Goal: Transaction & Acquisition: Purchase product/service

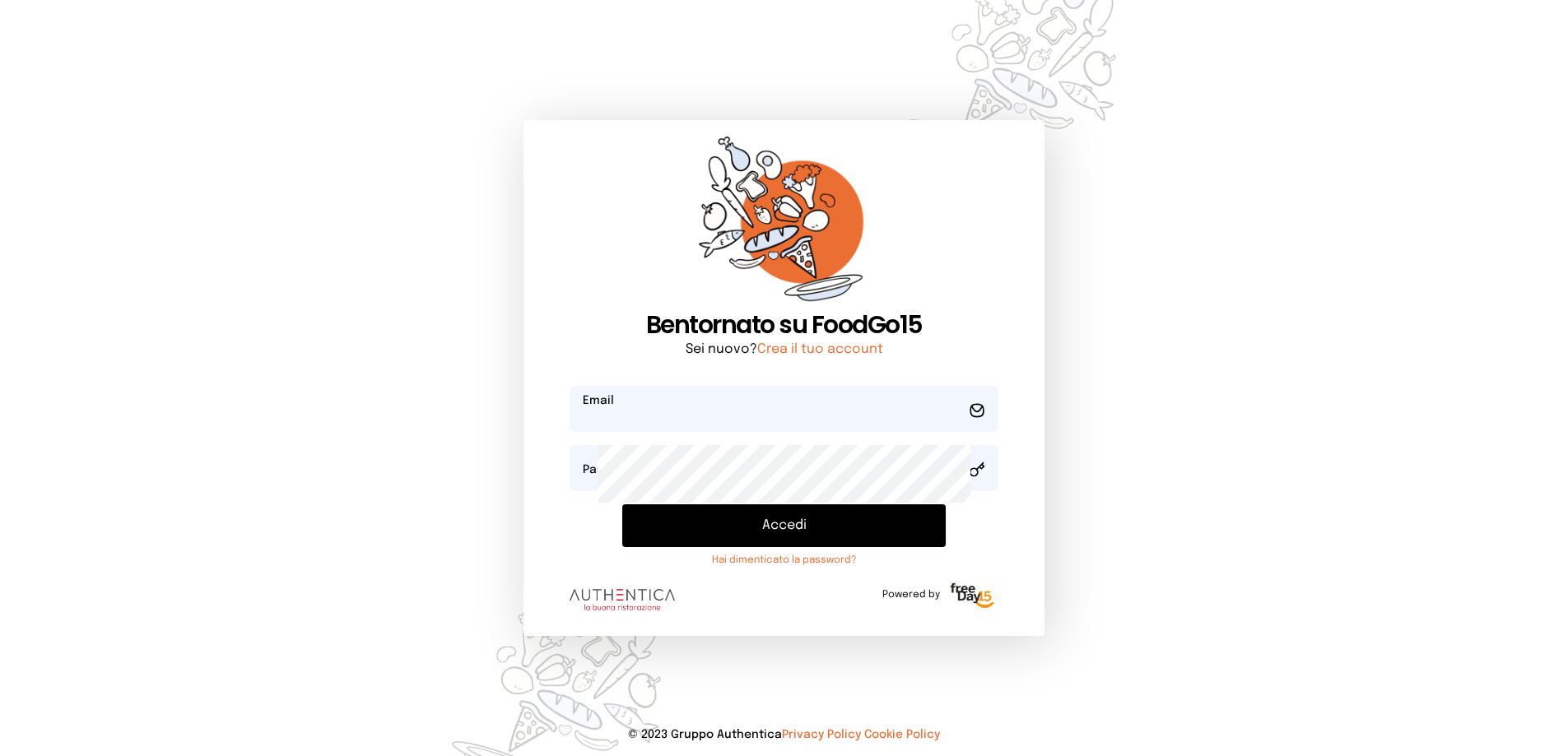
type input "**********"
click at [815, 547] on button "Accedi" at bounding box center [784, 525] width 324 height 43
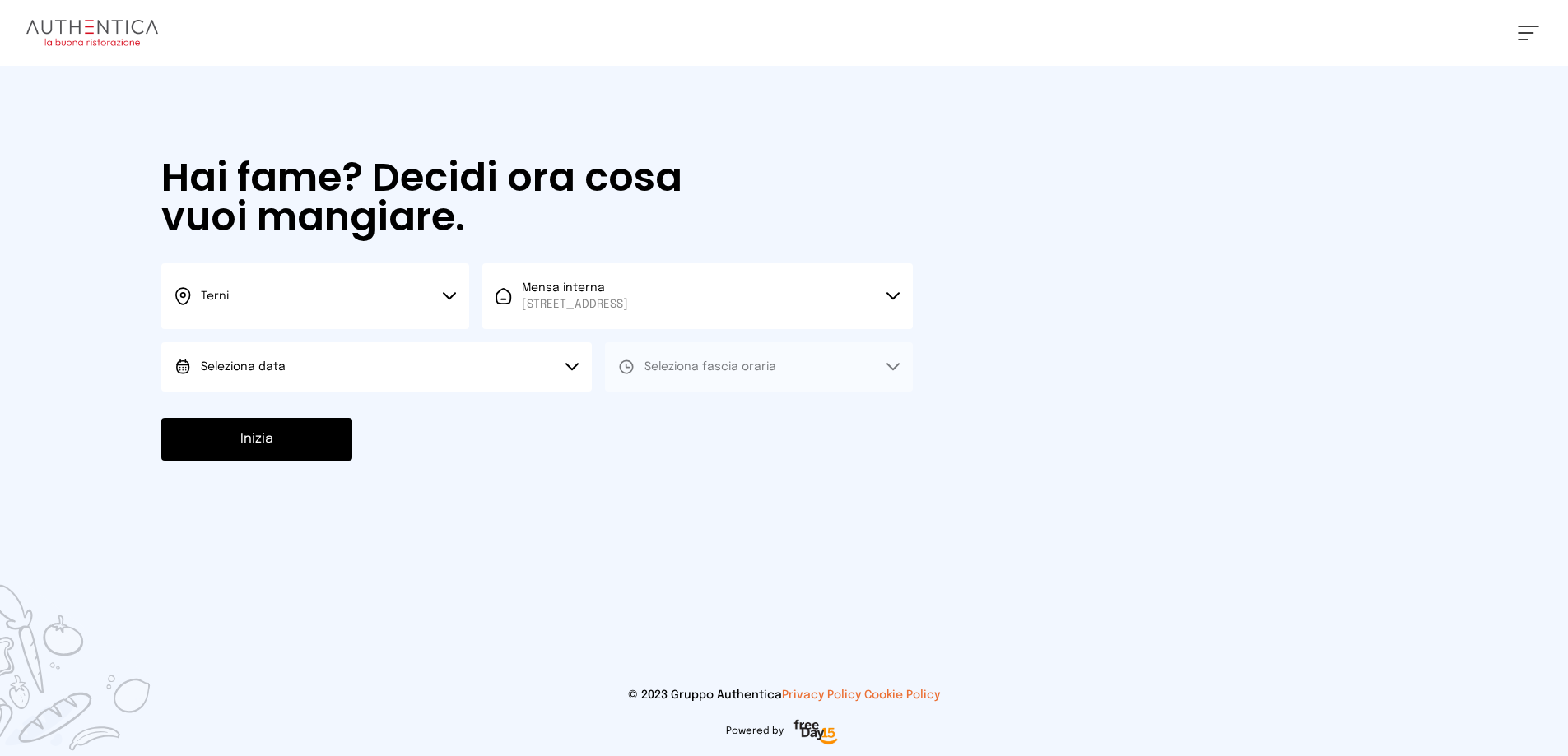
click at [365, 392] on button "Seleziona data" at bounding box center [376, 367] width 430 height 49
click at [334, 435] on li "[DATE], [DATE]" at bounding box center [376, 413] width 430 height 43
click at [787, 392] on button "Seleziona fascia oraria" at bounding box center [759, 367] width 308 height 49
click at [763, 435] on li "Pranzo" at bounding box center [759, 413] width 308 height 43
click at [344, 461] on button "Inizia" at bounding box center [257, 438] width 191 height 43
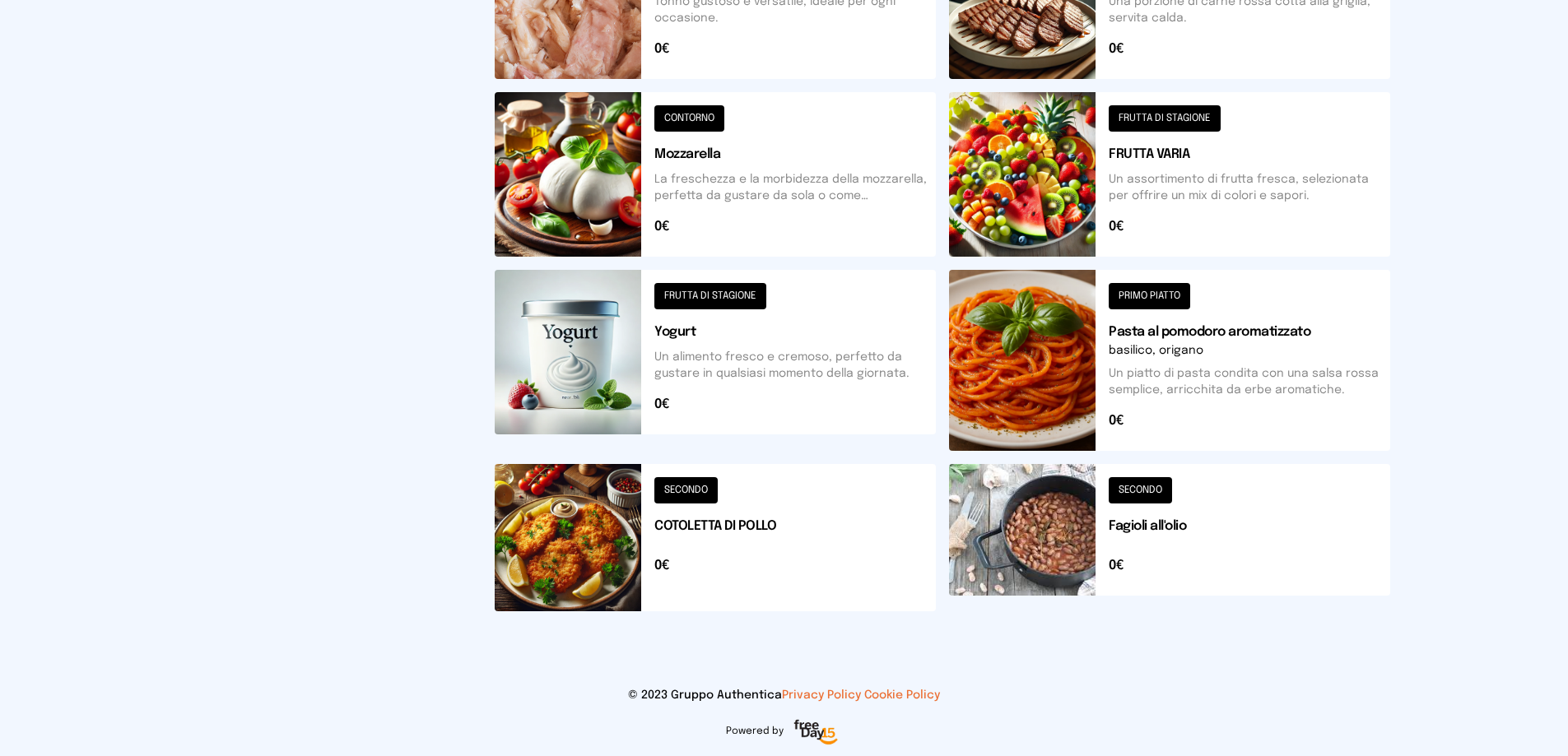
scroll to position [927, 0]
click at [757, 490] on button at bounding box center [715, 538] width 441 height 147
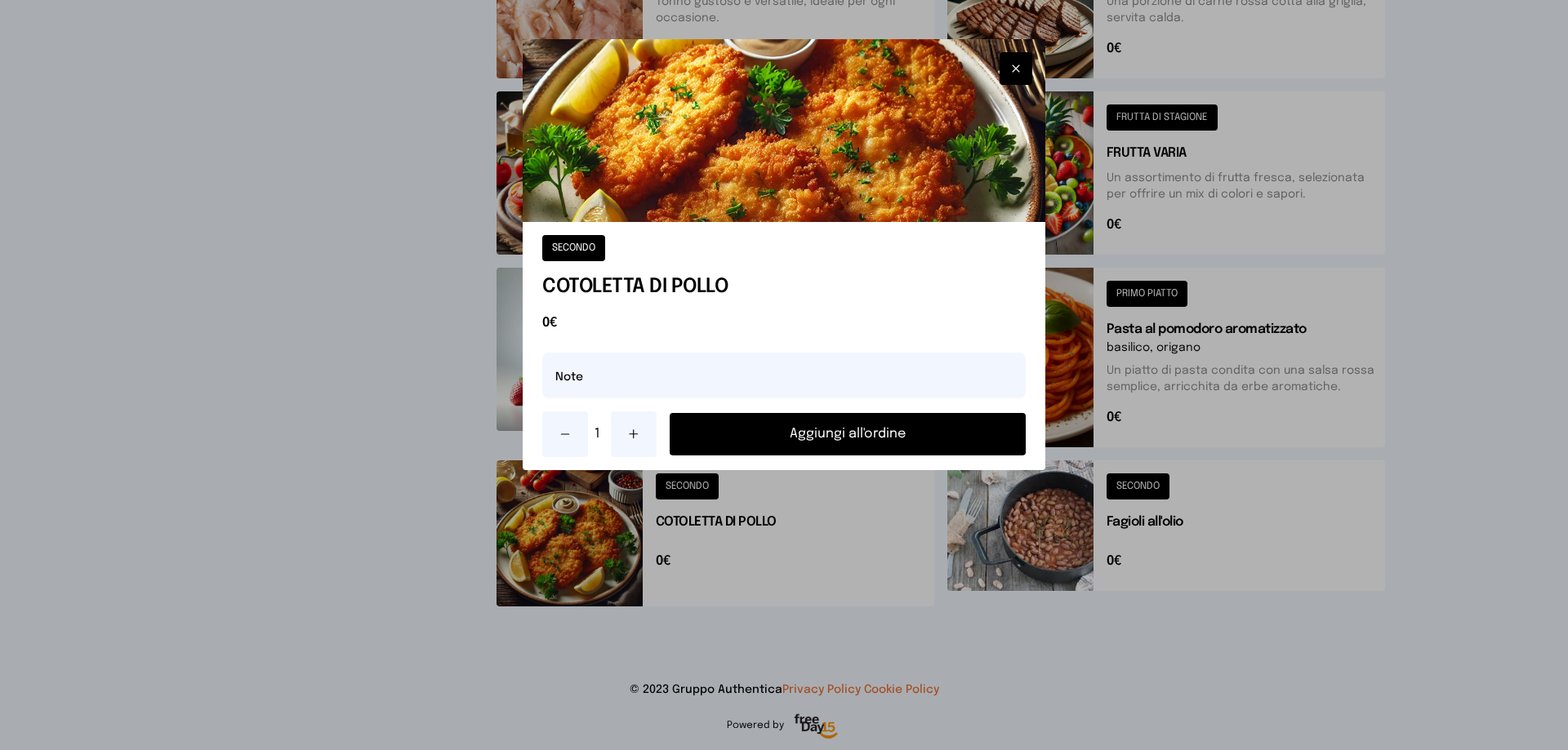
click at [860, 456] on button "Aggiungi all'ordine" at bounding box center [848, 434] width 356 height 42
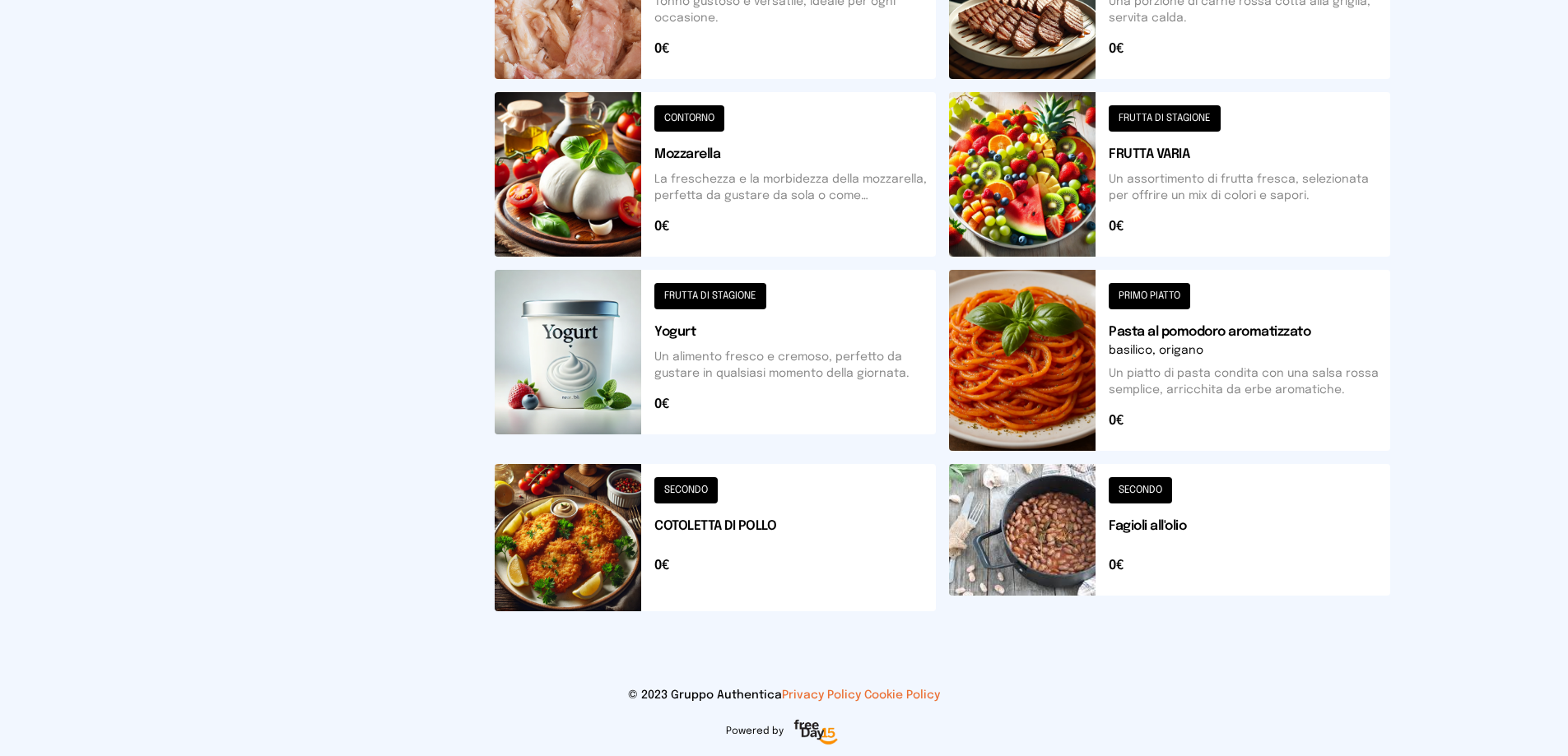
click at [1169, 509] on button at bounding box center [1169, 538] width 441 height 147
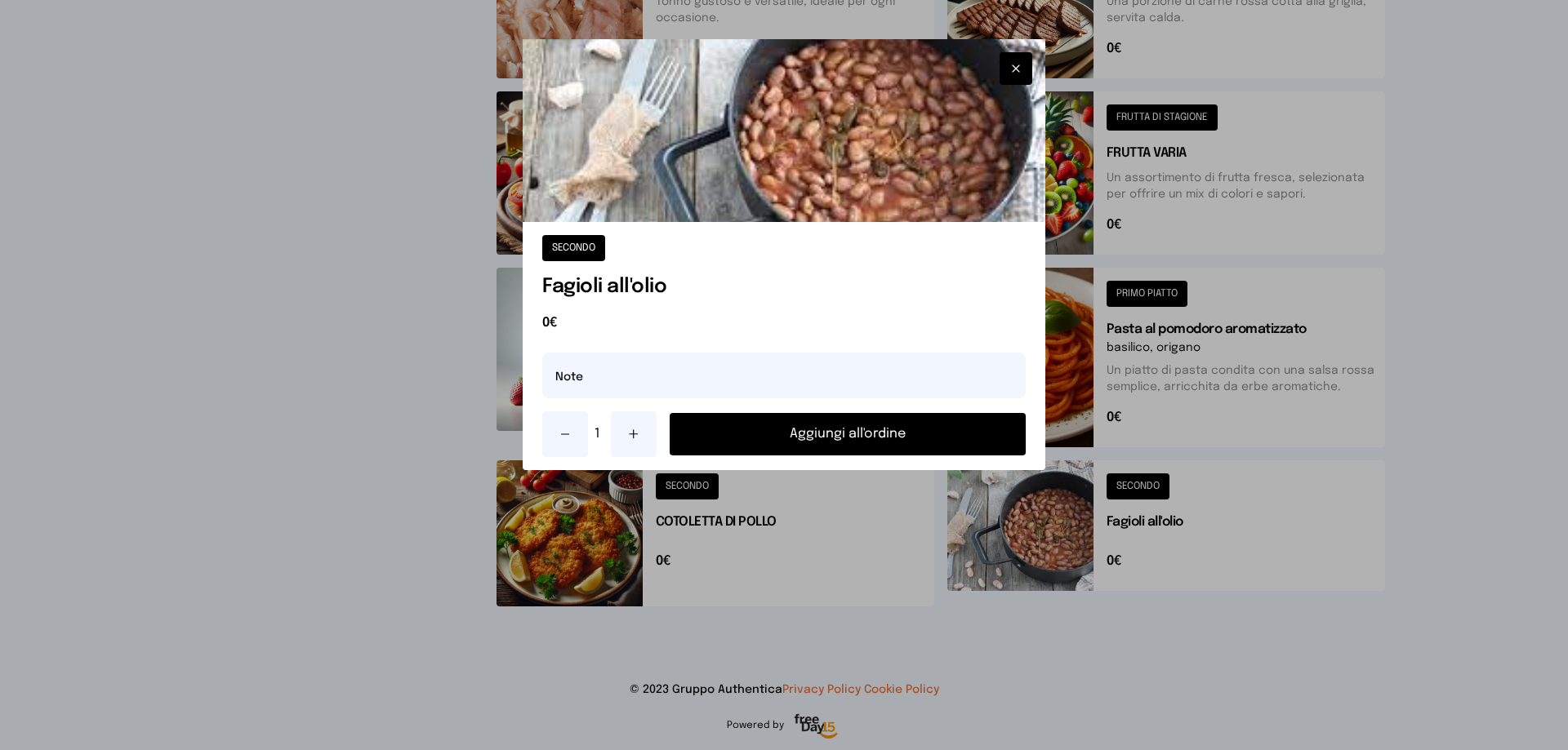
click at [922, 456] on button "Aggiungi all'ordine" at bounding box center [848, 434] width 356 height 42
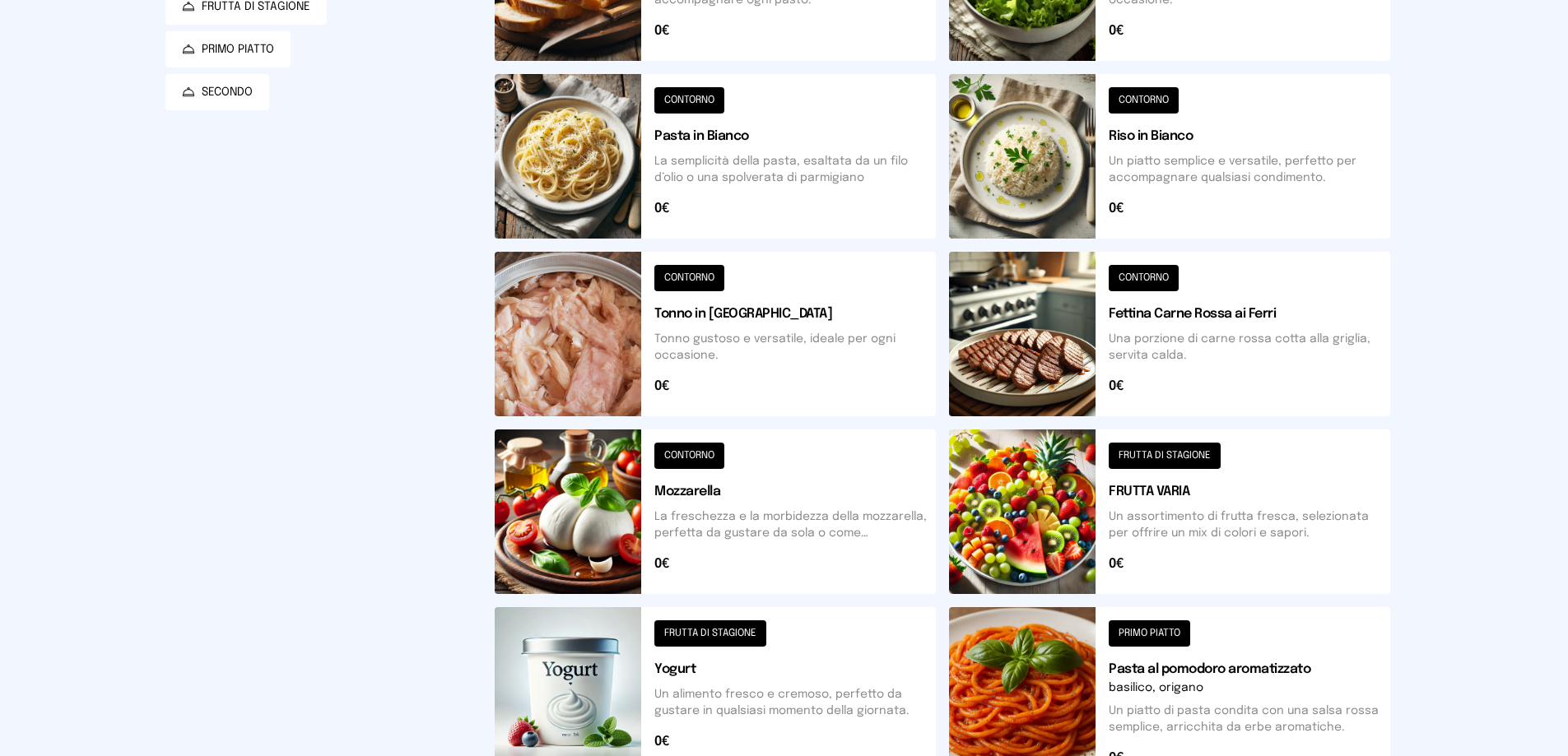
scroll to position [0, 0]
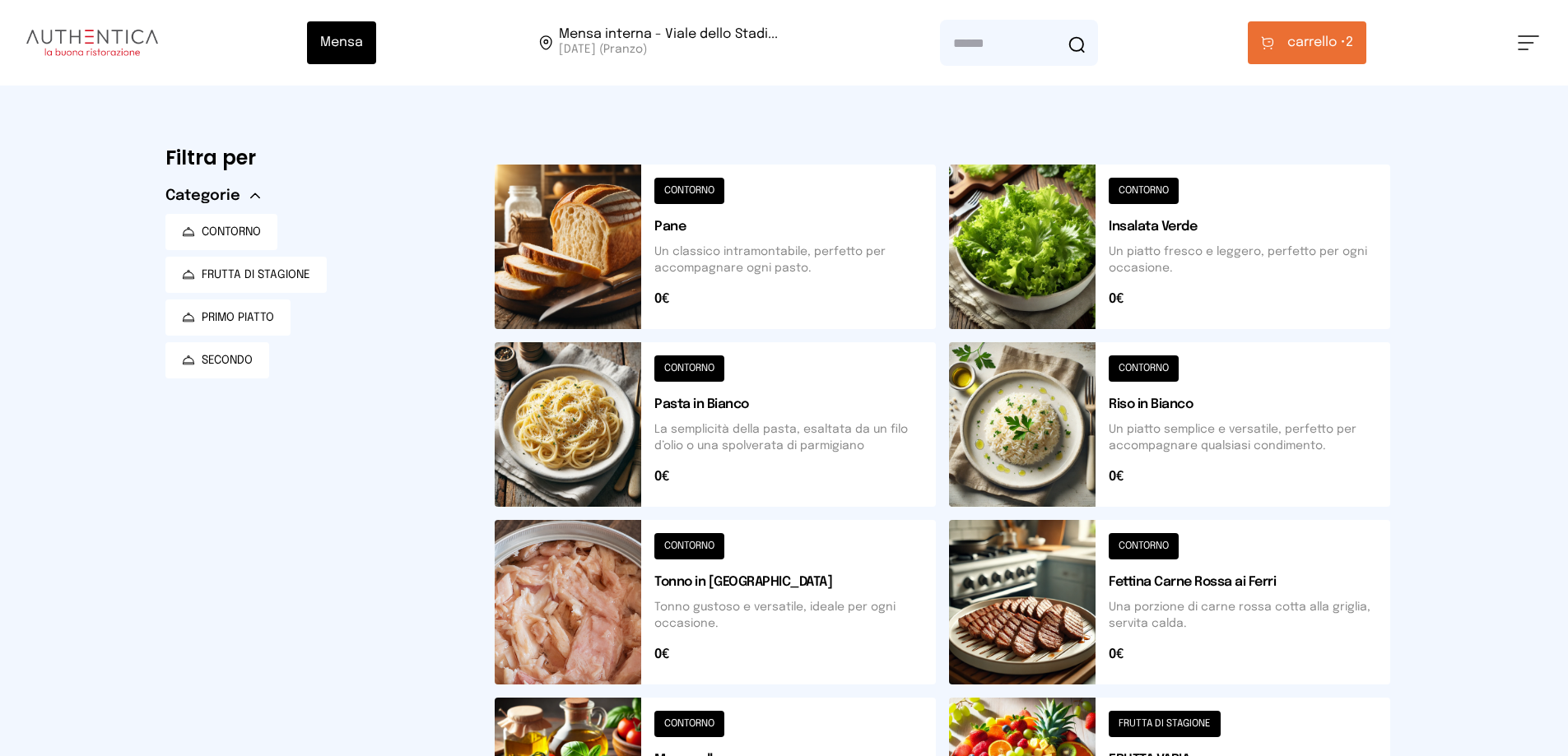
click at [1346, 50] on span "carrello •" at bounding box center [1317, 43] width 59 height 20
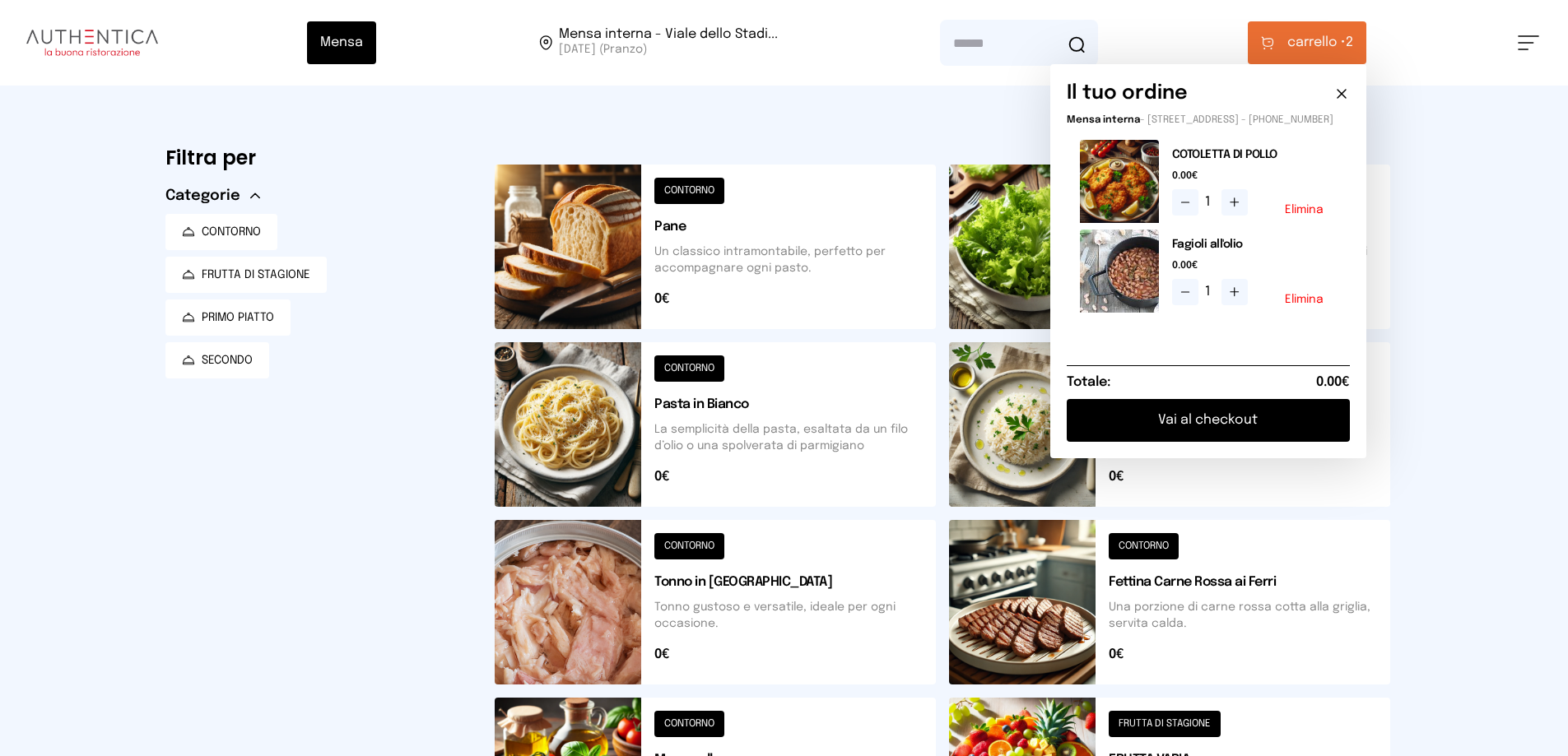
click at [1160, 442] on button "Vai al checkout" at bounding box center [1209, 420] width 284 height 43
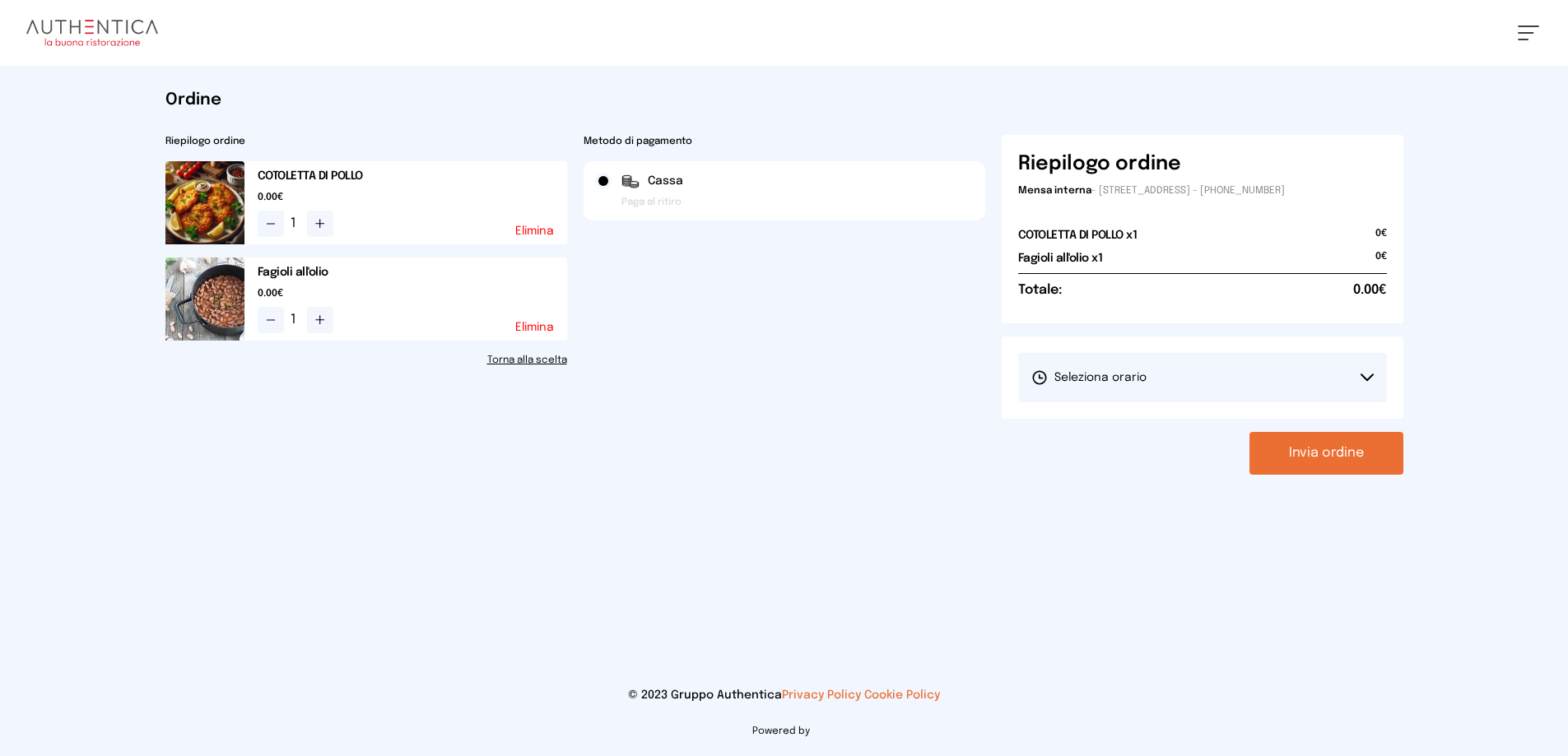
click at [1116, 386] on span "Seleziona orario" at bounding box center [1089, 377] width 115 height 16
click at [1066, 432] on span "1° Turno (13:00 - 15:00)" at bounding box center [1093, 423] width 124 height 16
click at [1295, 474] on button "Invia ordine" at bounding box center [1326, 453] width 154 height 43
